Goal: Task Accomplishment & Management: Use online tool/utility

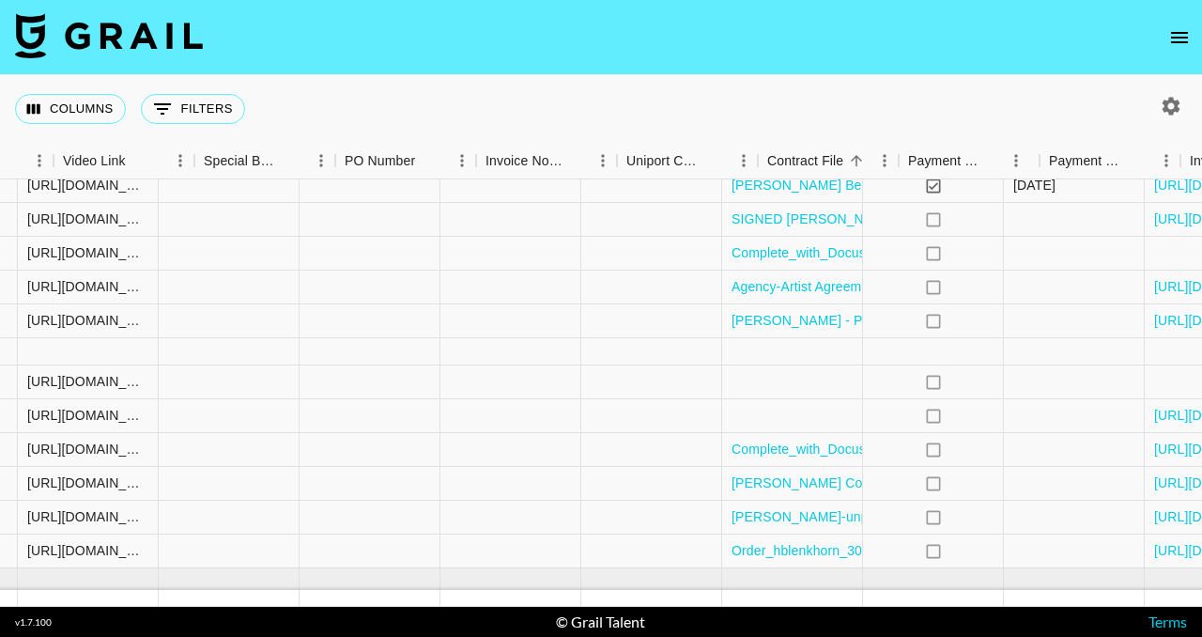
scroll to position [369, 1761]
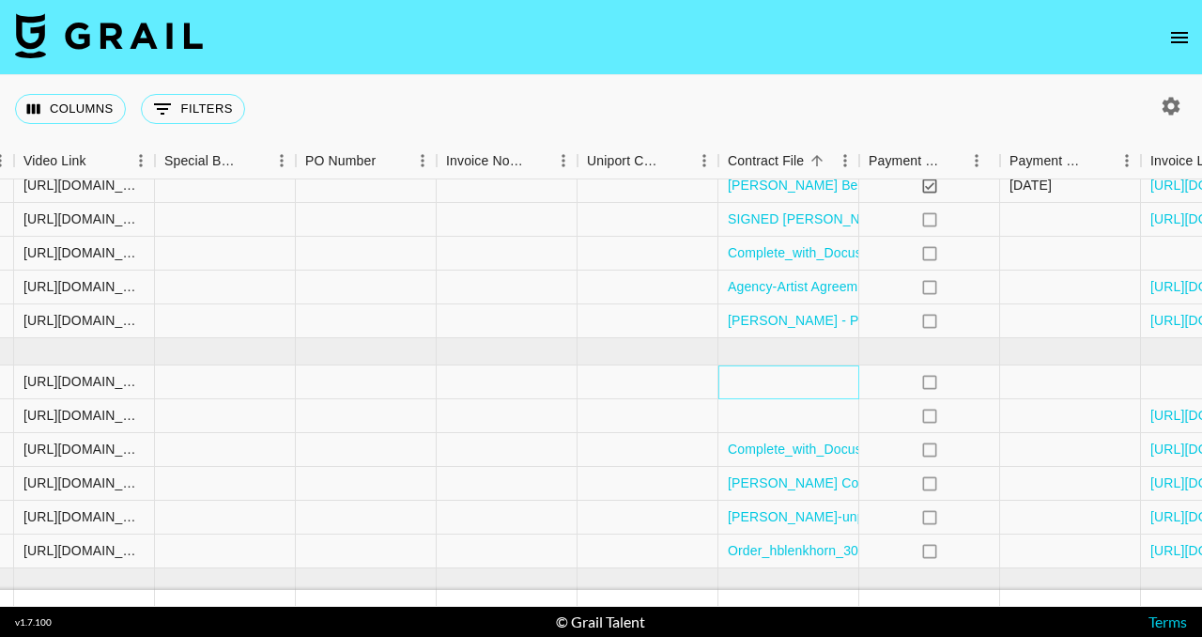
click at [799, 385] on div at bounding box center [788, 382] width 141 height 34
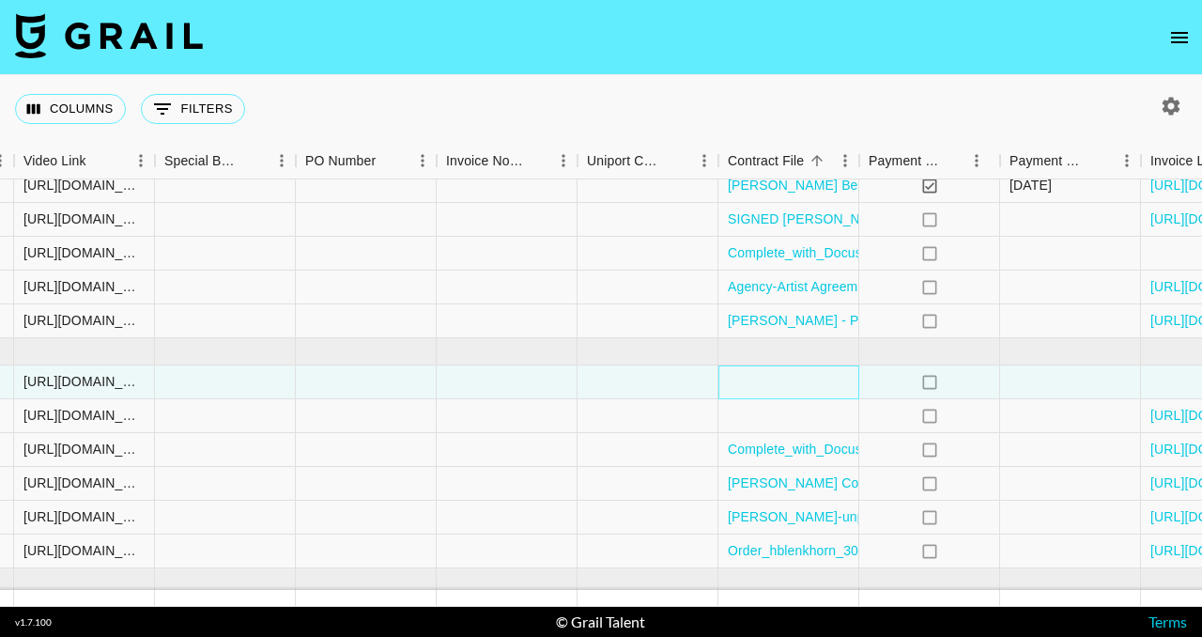
click at [781, 384] on div at bounding box center [788, 382] width 141 height 34
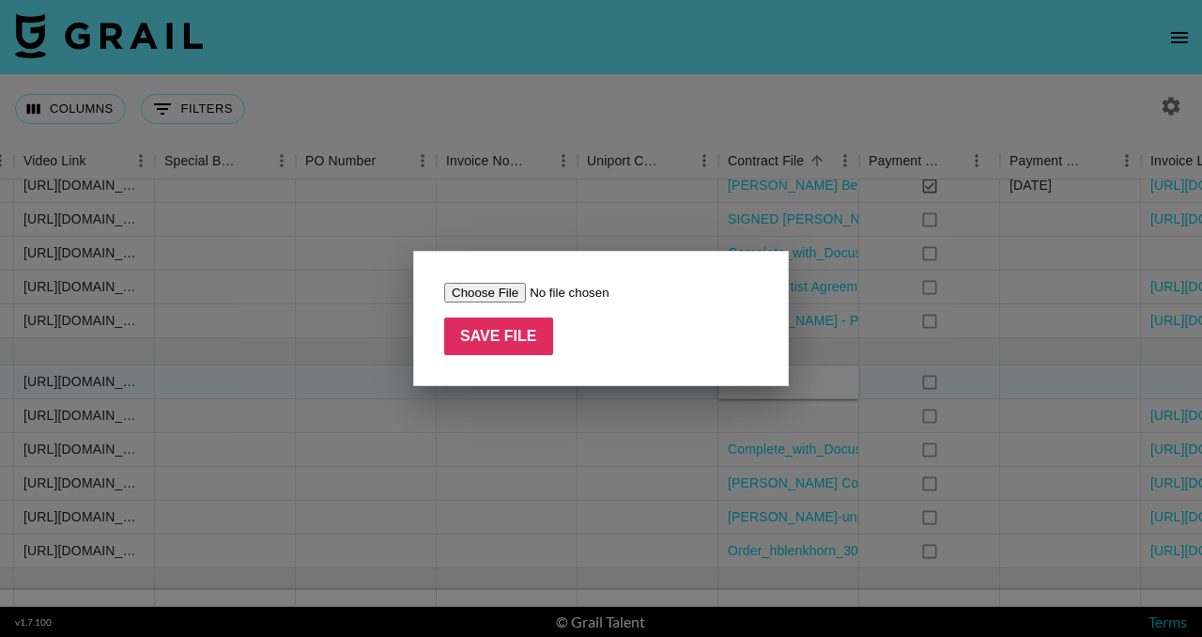
type input "C:\fakepath\Julia_Gratton_x_Bloom_Energy_IG_[DATE].docx.pdf"
click at [525, 346] on input "Save File" at bounding box center [498, 336] width 109 height 38
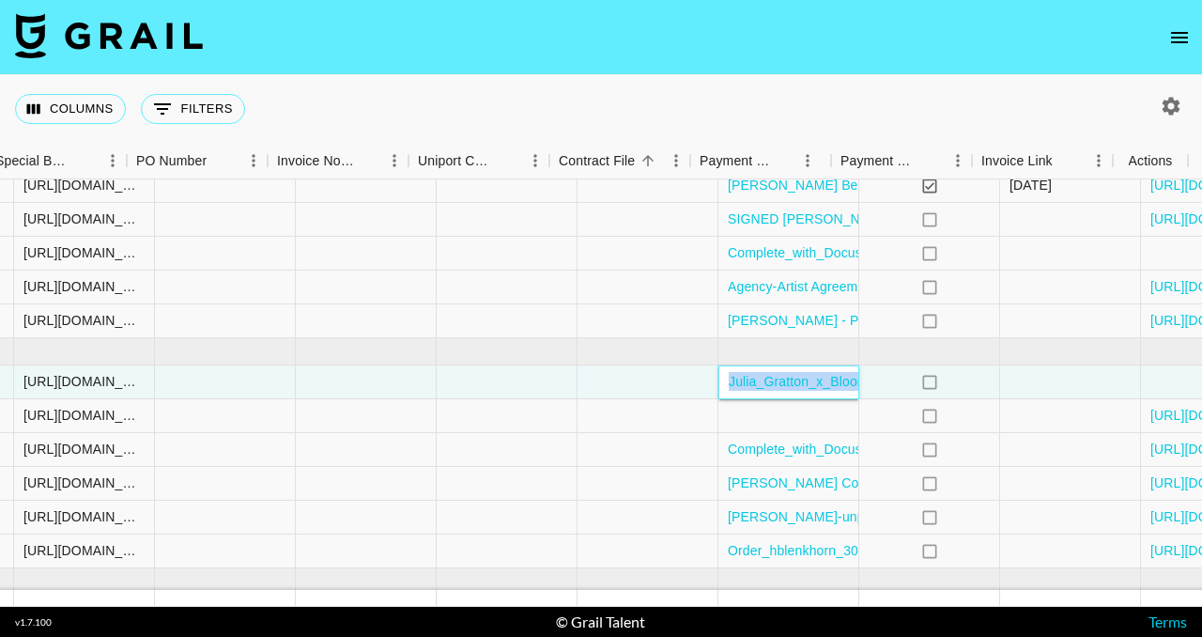
scroll to position [369, 1930]
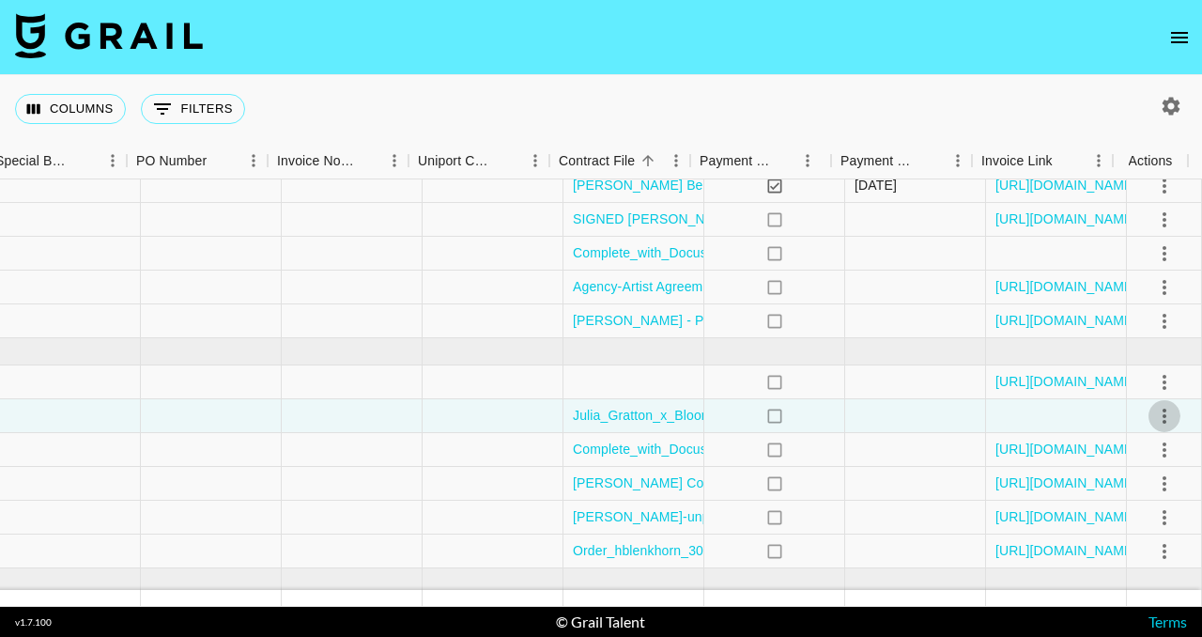
click at [1153, 417] on icon "select merge strategy" at bounding box center [1164, 416] width 23 height 23
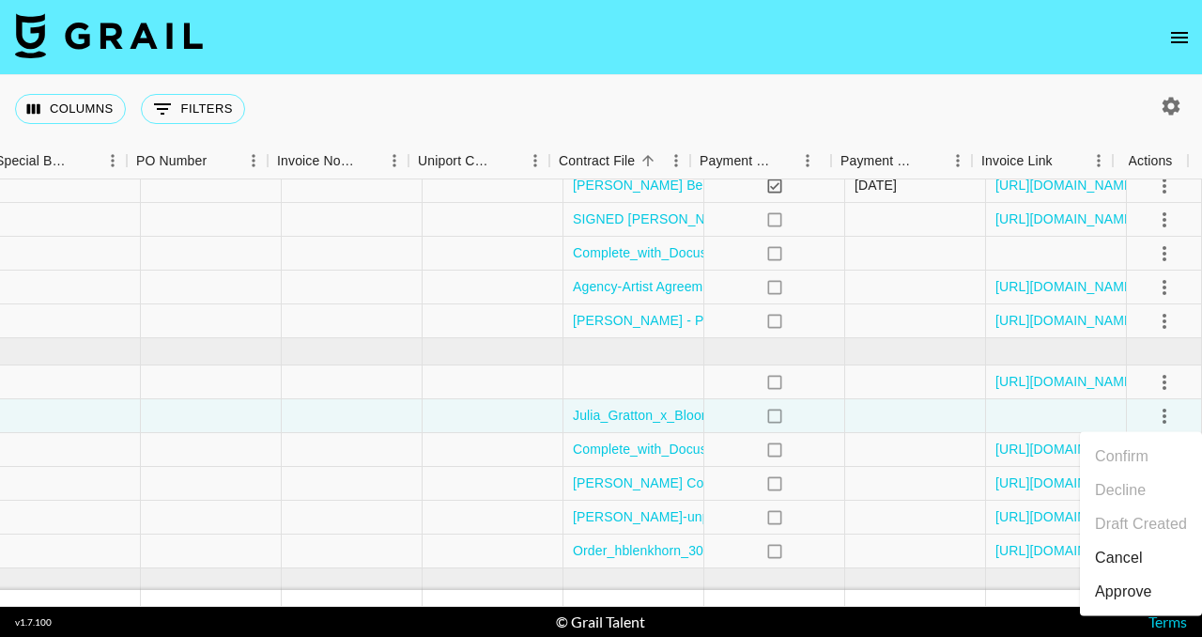
click at [1131, 598] on div "Approve" at bounding box center [1123, 591] width 57 height 23
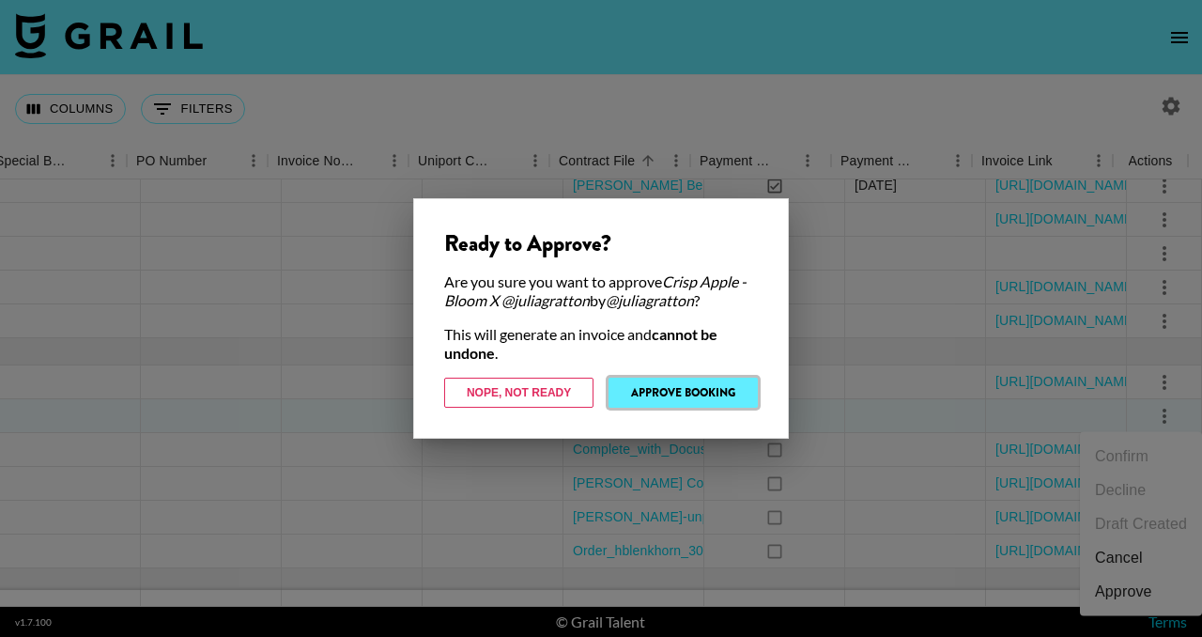
click at [700, 381] on button "Approve Booking" at bounding box center [682, 392] width 149 height 30
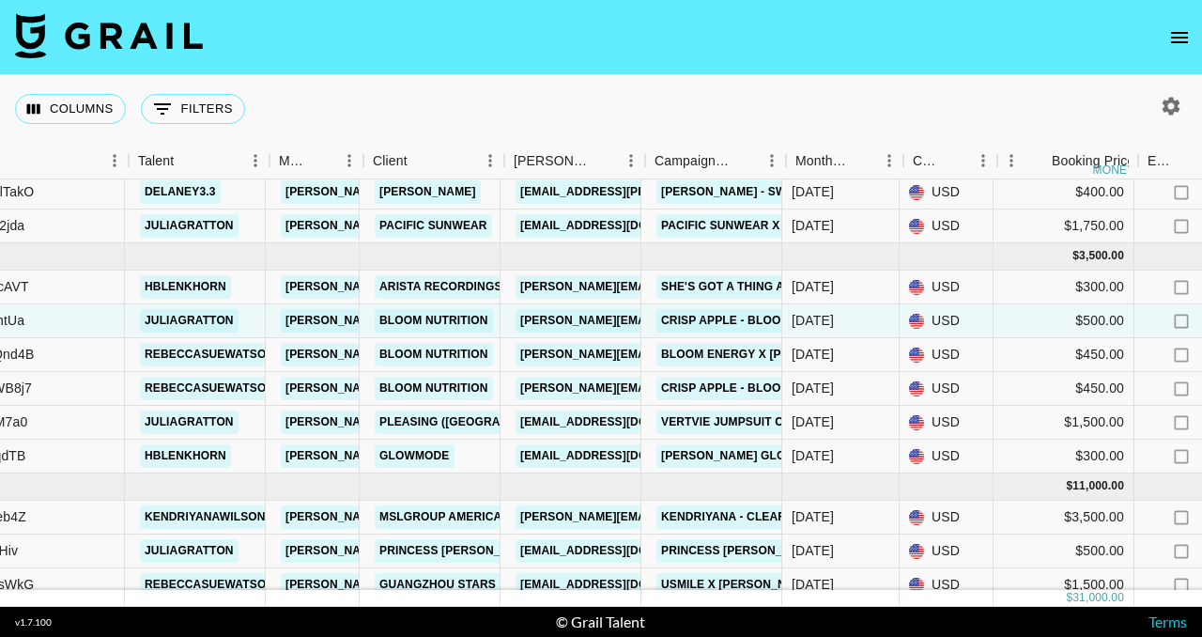
scroll to position [464, 260]
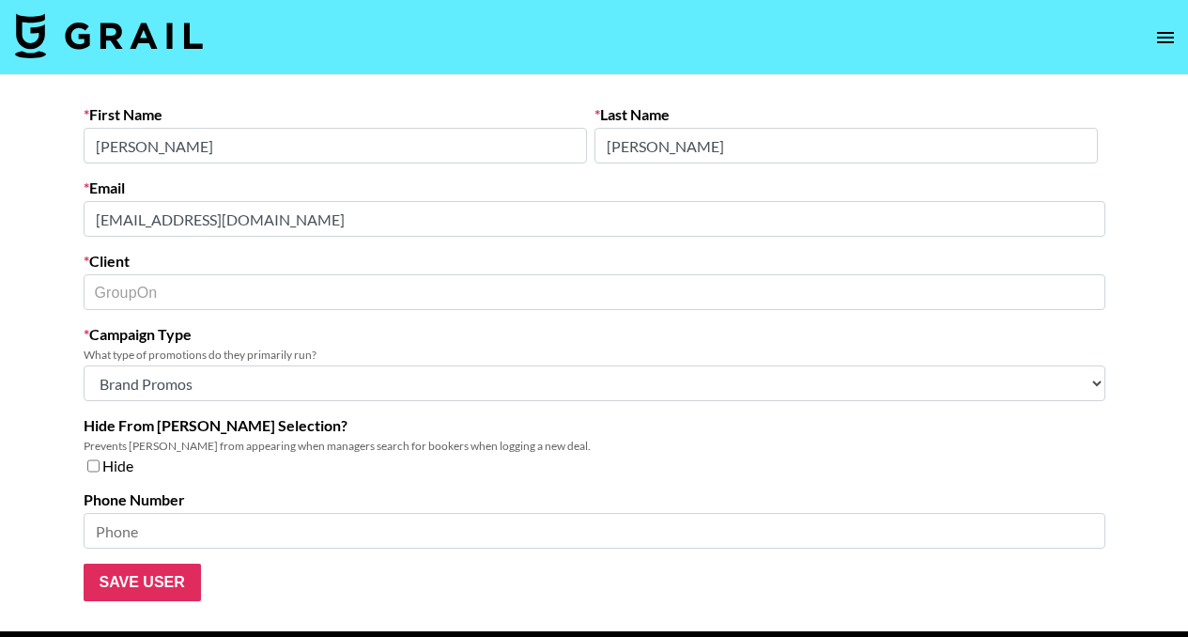
select select "Brand"
